Goal: Complete application form

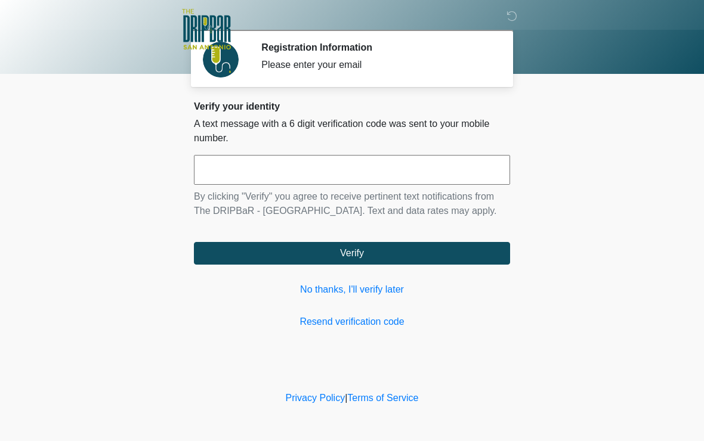
scroll to position [1, 0]
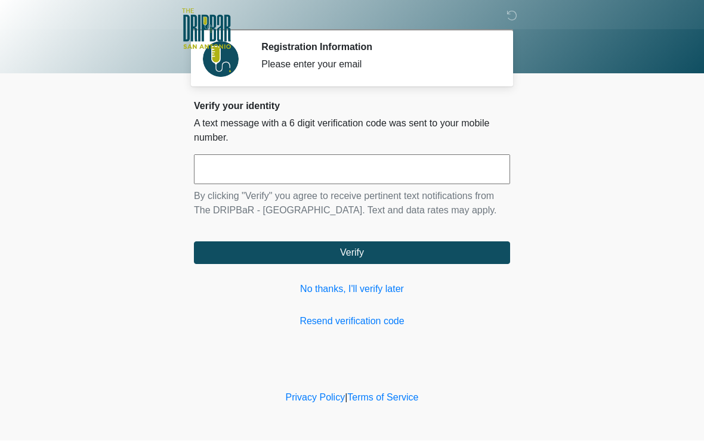
click at [307, 168] on input "text" at bounding box center [352, 170] width 316 height 30
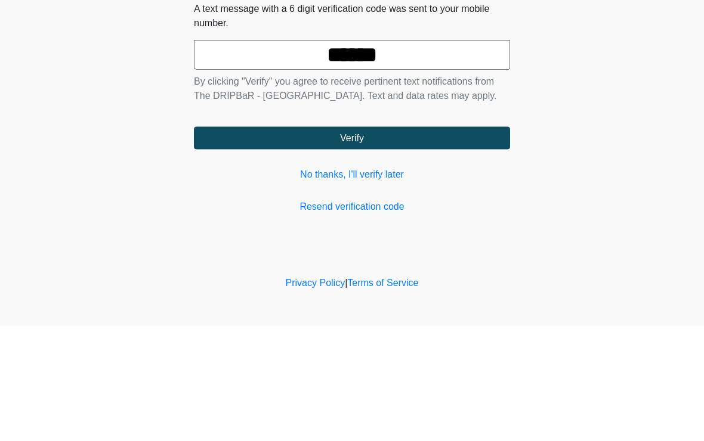
type input "******"
click at [372, 242] on button "Verify" at bounding box center [352, 253] width 316 height 23
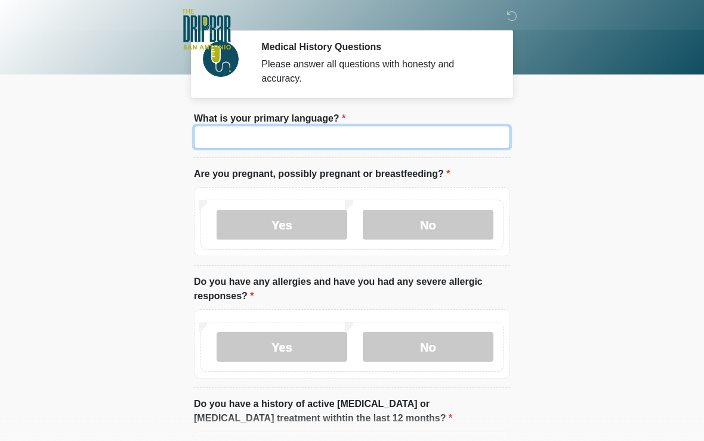
click at [331, 136] on input "What is your primary language?" at bounding box center [352, 137] width 316 height 23
type input "*******"
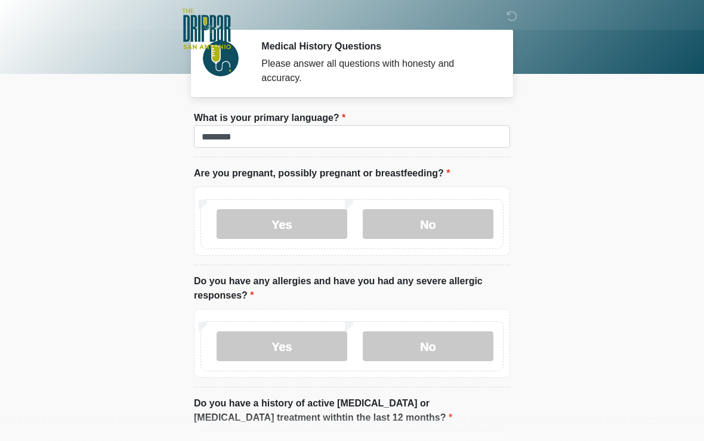
click at [567, 129] on body "‎ ‎ ‎ ‎ Medical History Questions Please answer all questions with honesty and …" at bounding box center [352, 219] width 704 height 441
click at [441, 225] on label "No" at bounding box center [428, 225] width 131 height 30
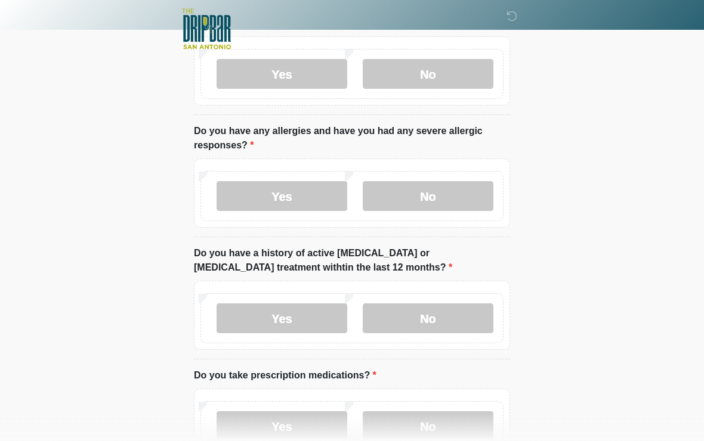
scroll to position [152, 0]
click at [440, 196] on label "No" at bounding box center [428, 196] width 131 height 30
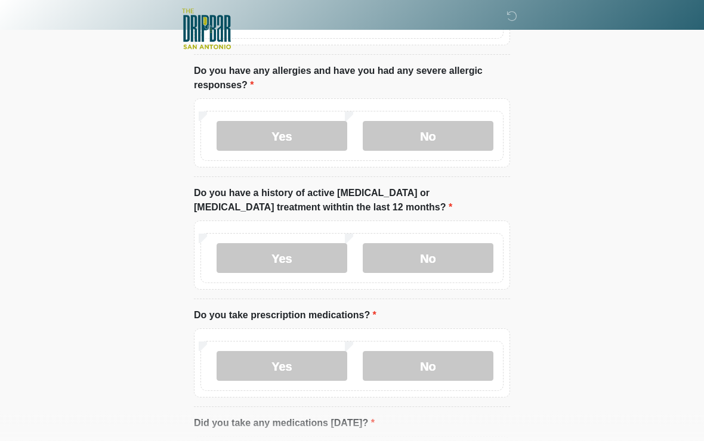
scroll to position [214, 0]
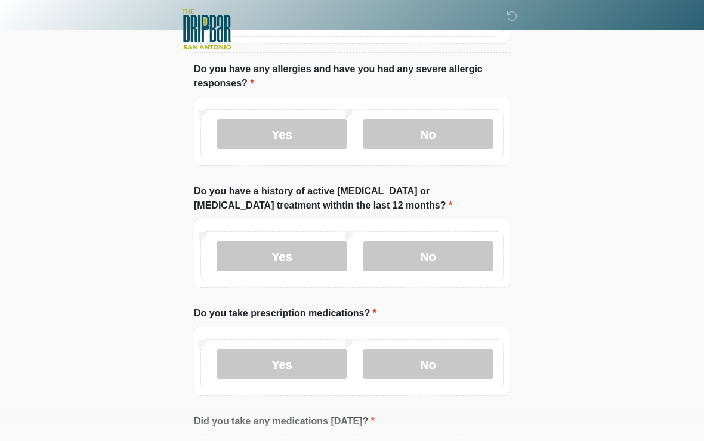
click at [438, 259] on label "No" at bounding box center [428, 257] width 131 height 30
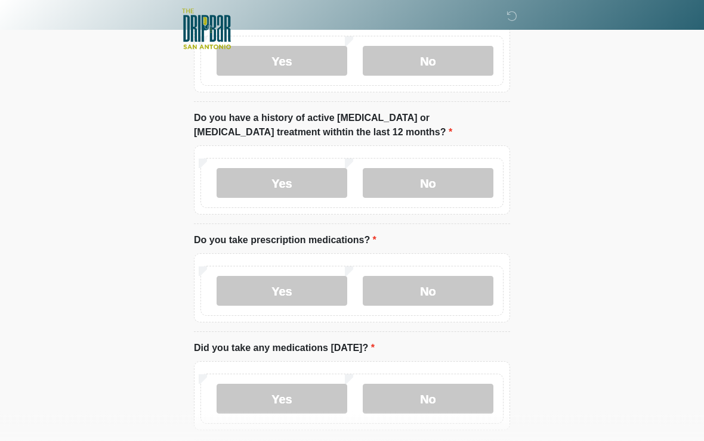
scroll to position [287, 0]
click at [437, 289] on label "No" at bounding box center [428, 291] width 131 height 30
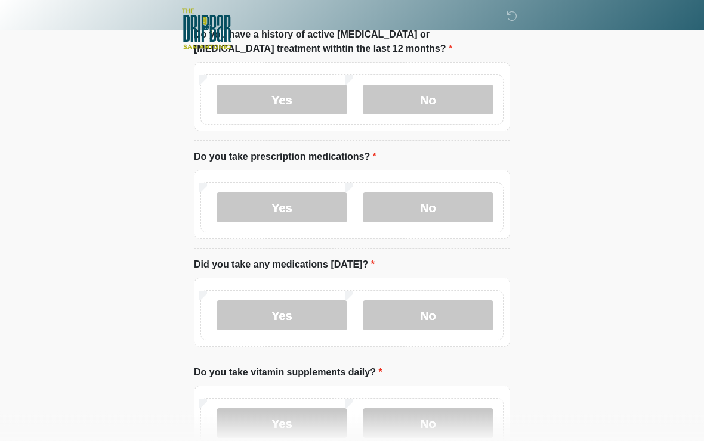
click at [439, 314] on label "No" at bounding box center [428, 316] width 131 height 30
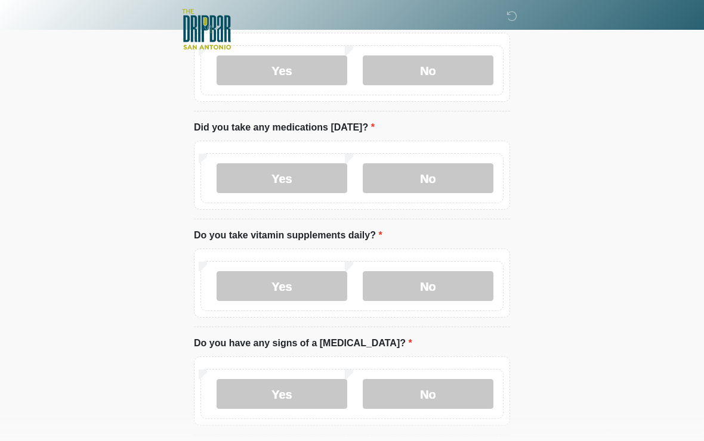
scroll to position [515, 0]
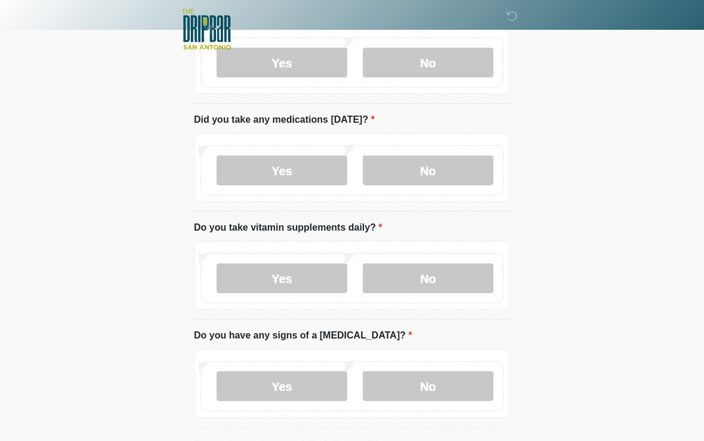
click at [420, 283] on label "No" at bounding box center [428, 279] width 131 height 30
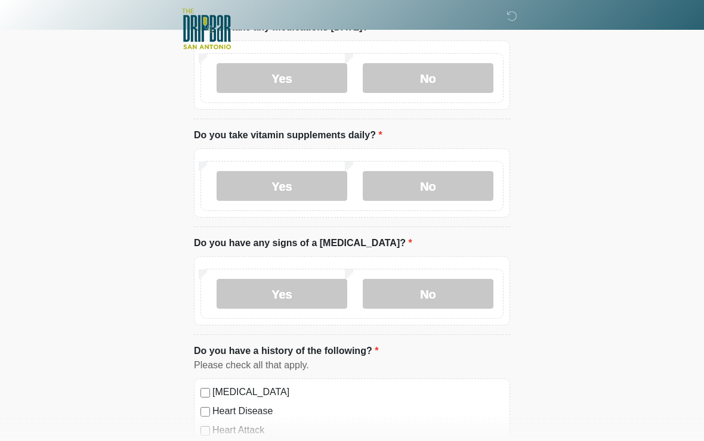
scroll to position [617, 0]
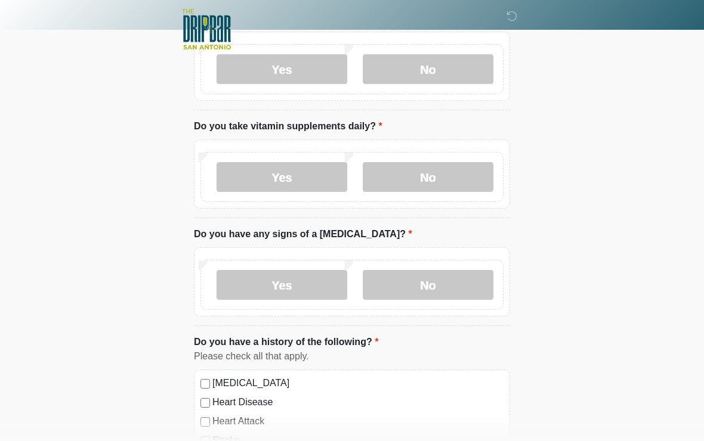
click at [422, 283] on label "No" at bounding box center [428, 285] width 131 height 30
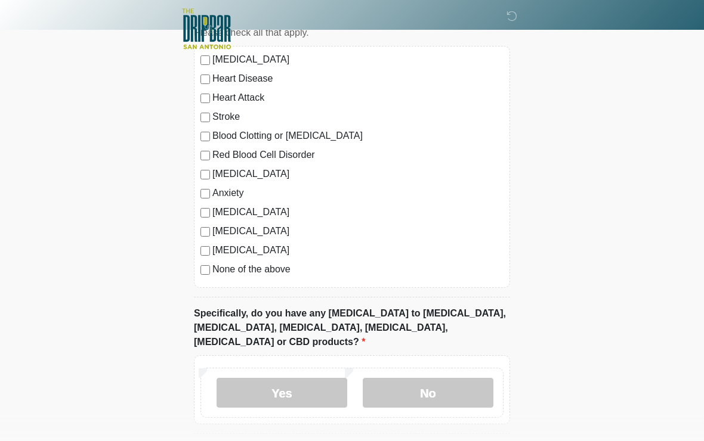
scroll to position [944, 0]
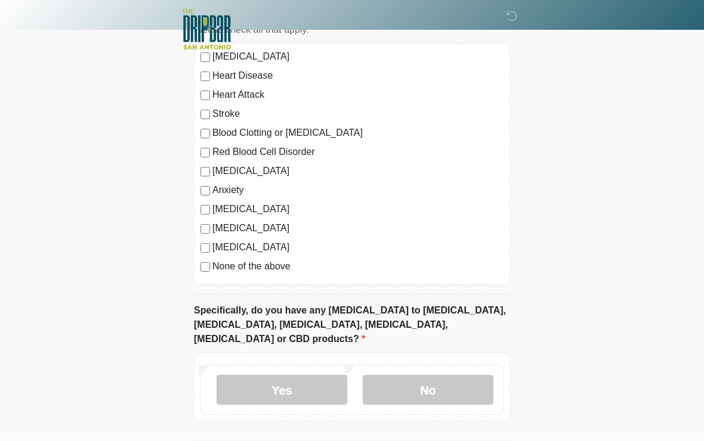
click at [433, 375] on label "No" at bounding box center [428, 390] width 131 height 30
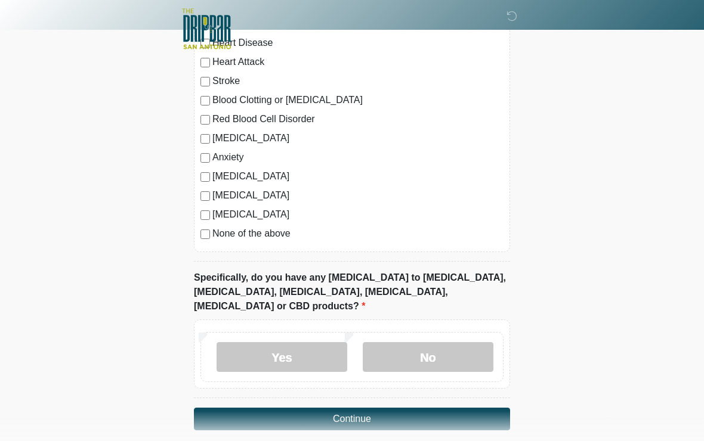
scroll to position [992, 0]
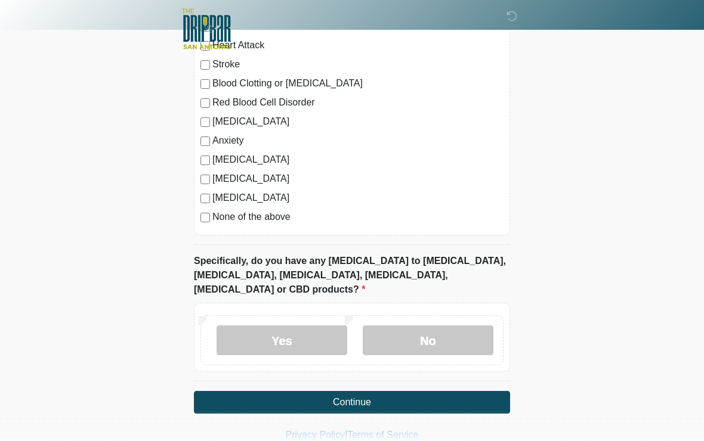
click at [370, 392] on button "Continue" at bounding box center [352, 403] width 316 height 23
click at [368, 392] on button "Continue" at bounding box center [352, 403] width 316 height 23
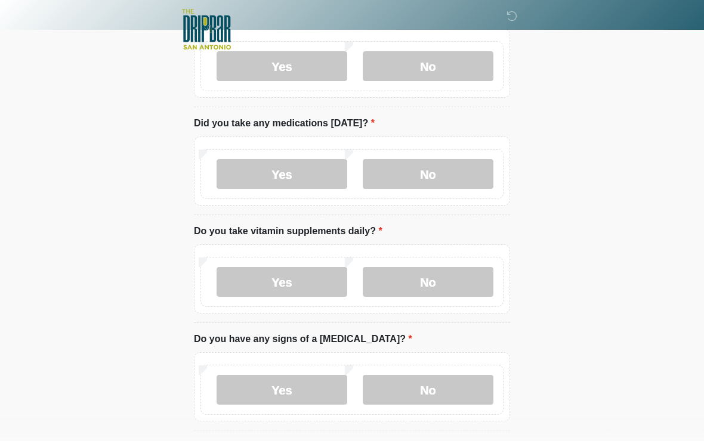
scroll to position [0, 0]
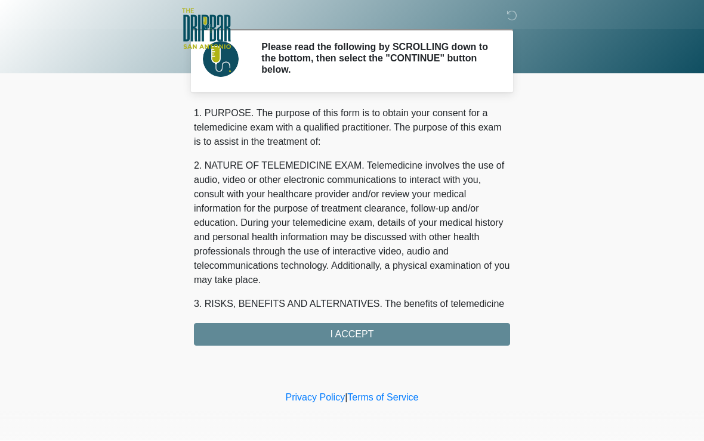
click at [362, 329] on div "1. PURPOSE. The purpose of this form is to obtain your consent for a telemedici…" at bounding box center [352, 227] width 316 height 240
click at [352, 328] on div "1. PURPOSE. The purpose of this form is to obtain your consent for a telemedici…" at bounding box center [352, 227] width 316 height 240
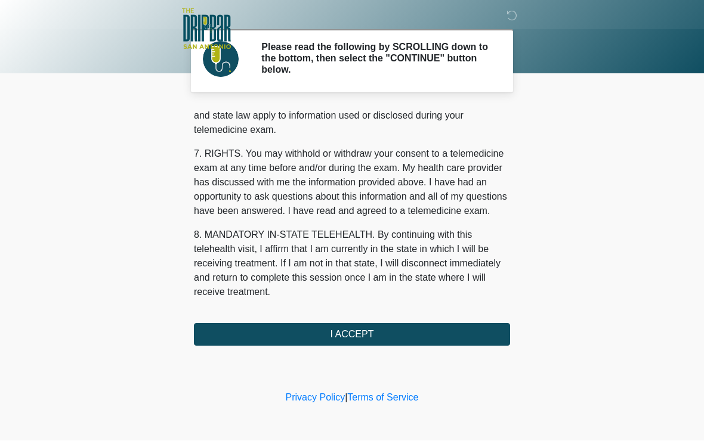
scroll to position [518, 0]
click at [352, 330] on button "I ACCEPT" at bounding box center [352, 335] width 316 height 23
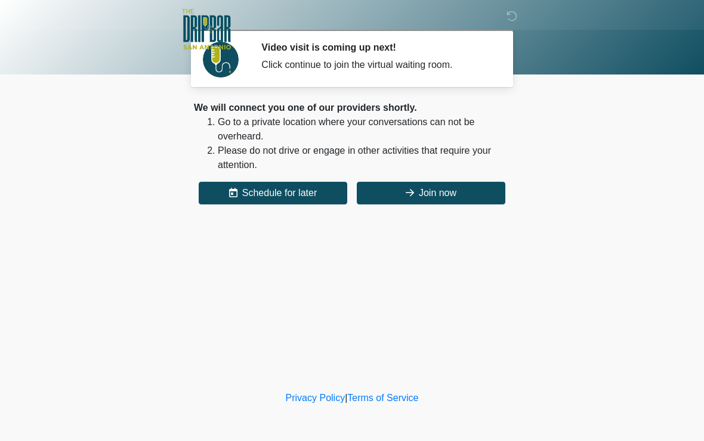
click at [476, 196] on button "Join now" at bounding box center [431, 193] width 149 height 23
